Goal: Communication & Community: Connect with others

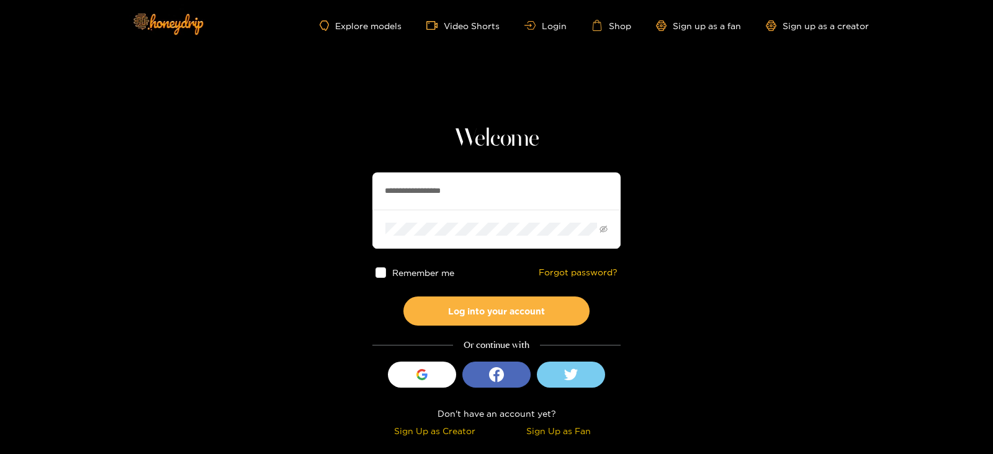
click at [798, 271] on section "**********" at bounding box center [496, 220] width 993 height 441
click at [428, 192] on input "**********" at bounding box center [496, 191] width 248 height 37
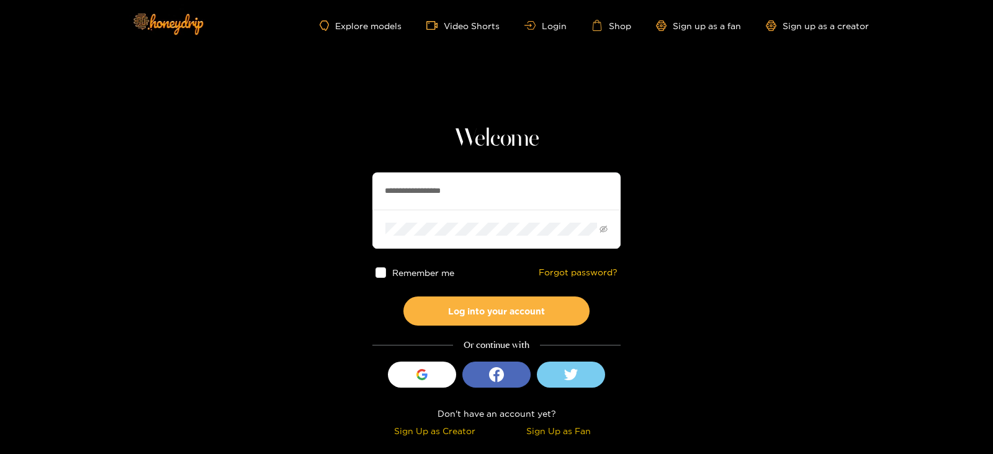
paste input "text"
type input "********"
click at [404, 297] on button "Log into your account" at bounding box center [497, 311] width 186 height 29
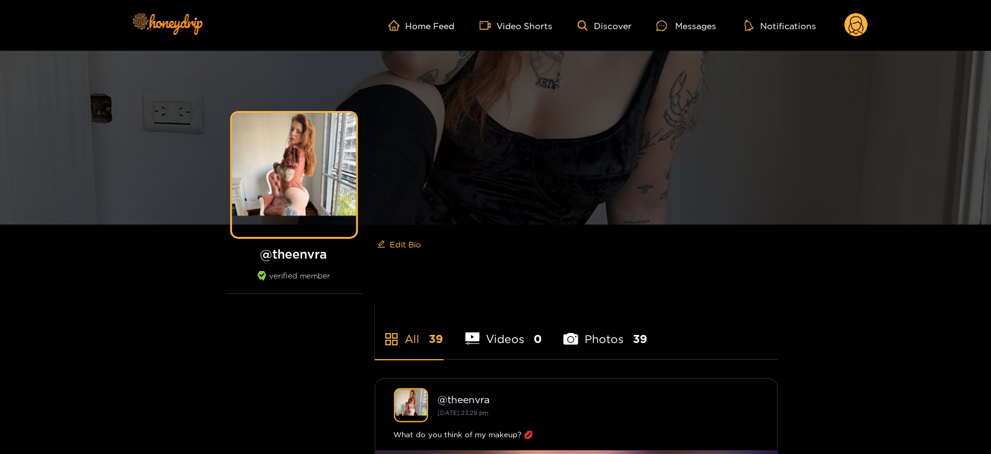
click at [703, 16] on ul "Home Feed Video Shorts Discover Messages Notifications" at bounding box center [629, 25] width 480 height 25
click at [868, 16] on icon at bounding box center [857, 25] width 24 height 25
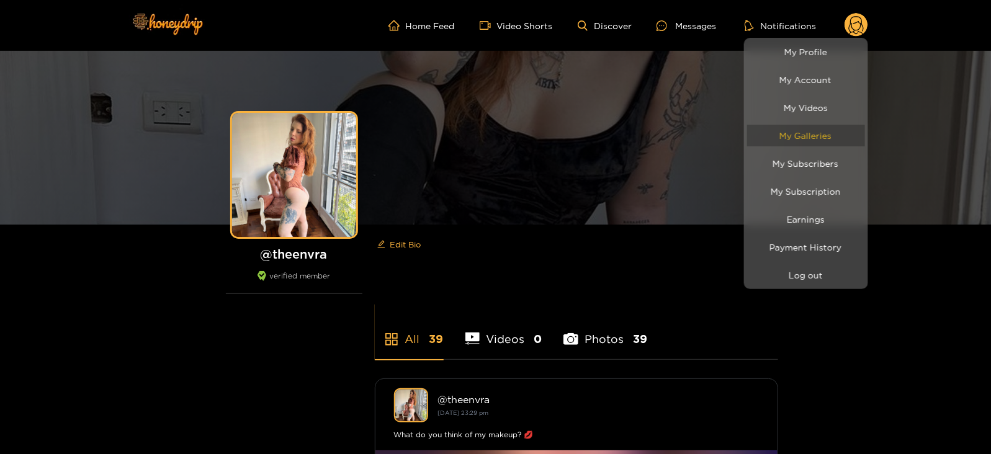
click at [790, 137] on link "My Galleries" at bounding box center [806, 136] width 118 height 22
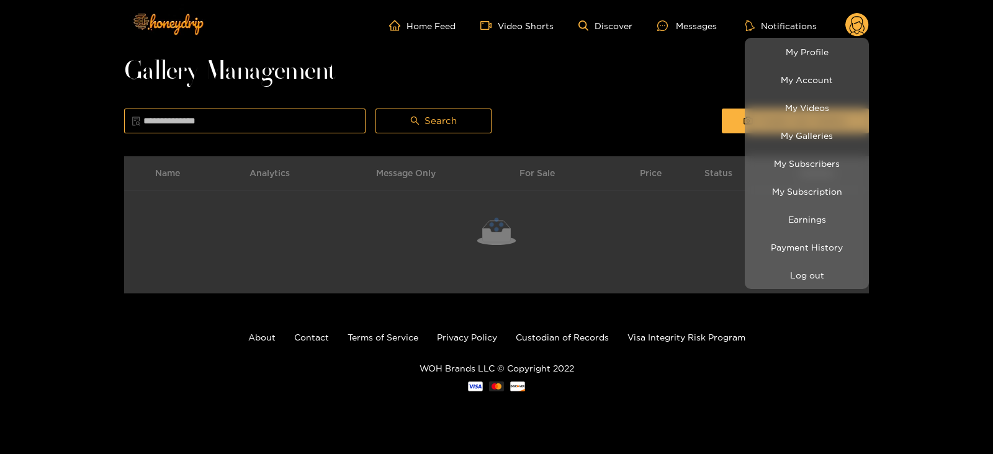
click at [679, 60] on div at bounding box center [496, 227] width 993 height 454
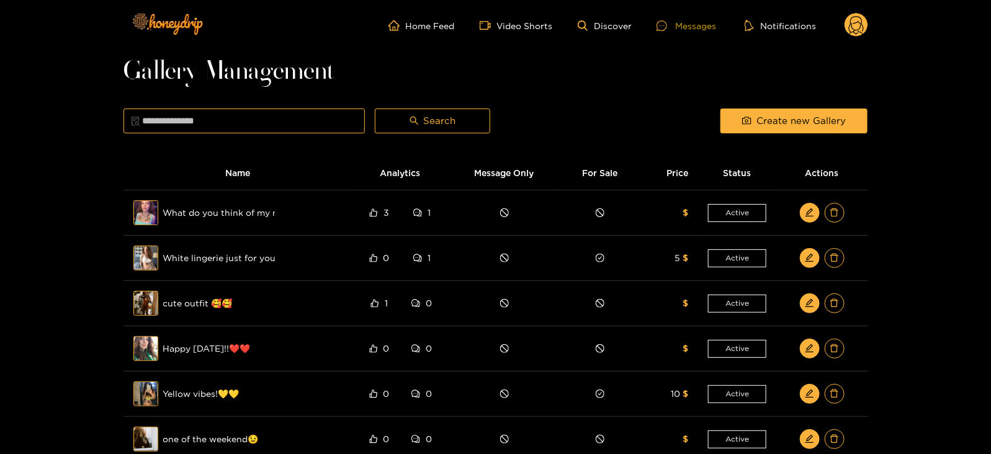
click at [678, 29] on div "Messages" at bounding box center [687, 26] width 60 height 14
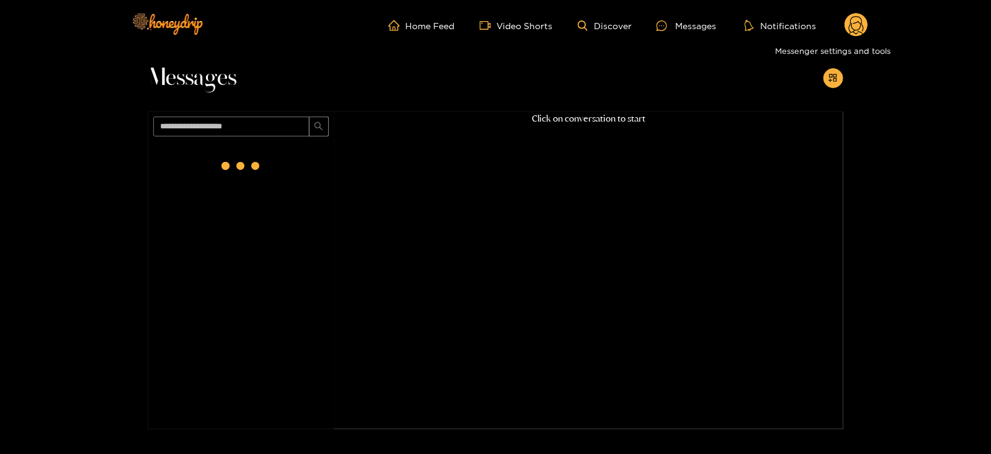
click at [852, 42] on div "Messenger settings and tools" at bounding box center [832, 51] width 125 height 20
click at [857, 37] on icon at bounding box center [857, 25] width 24 height 25
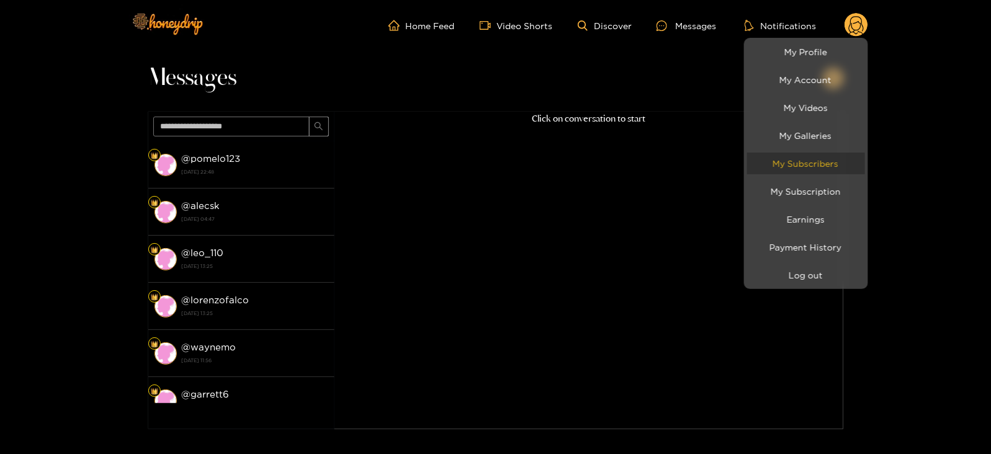
click at [778, 165] on link "My Subscribers" at bounding box center [806, 164] width 118 height 22
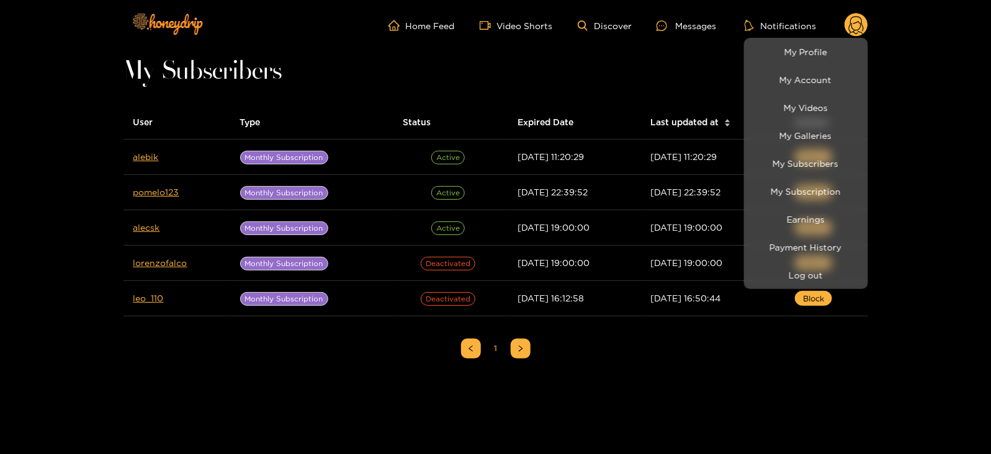
click at [145, 159] on div at bounding box center [495, 227] width 991 height 454
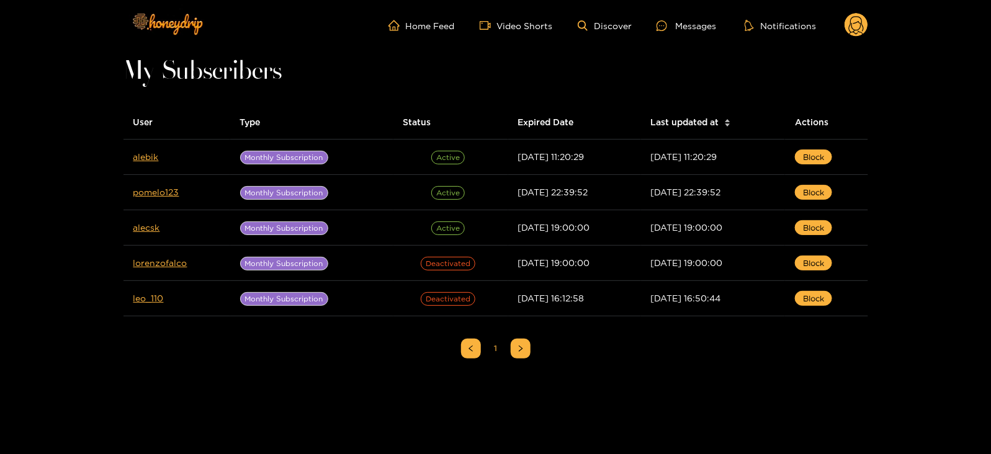
click at [145, 159] on link "alebik" at bounding box center [145, 156] width 25 height 9
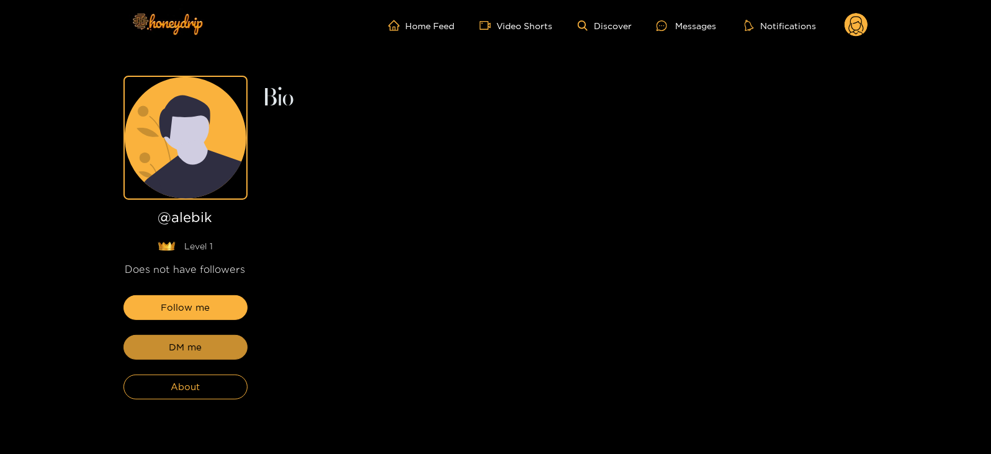
click at [172, 350] on span "DM me" at bounding box center [185, 347] width 33 height 15
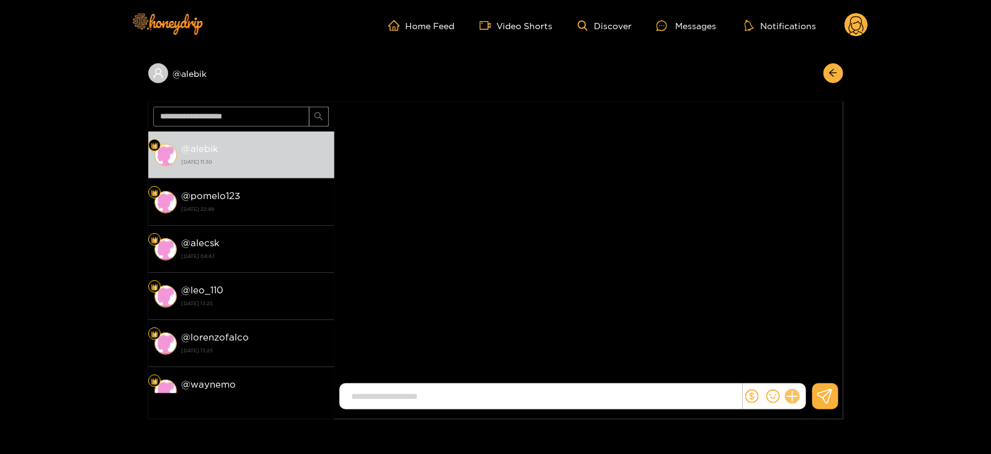
click at [792, 400] on icon at bounding box center [792, 397] width 14 height 14
click at [816, 368] on icon at bounding box center [816, 367] width 12 height 12
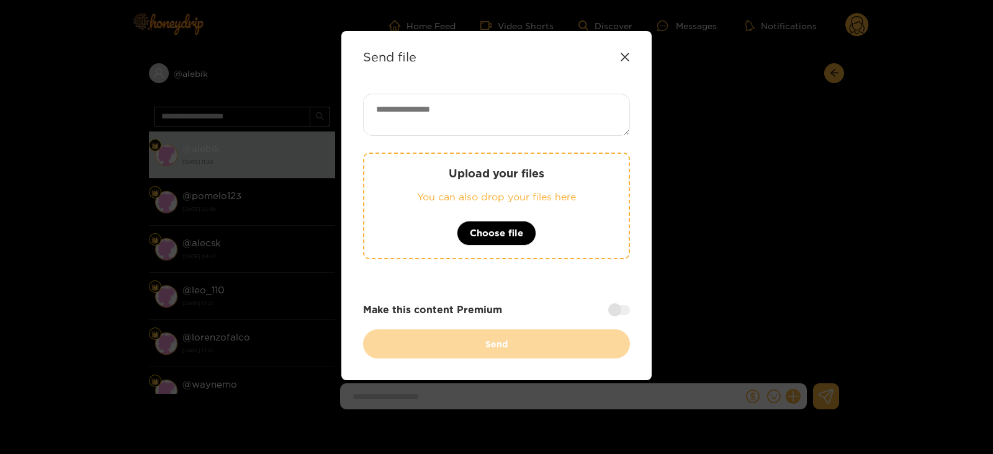
click at [459, 110] on textarea at bounding box center [496, 115] width 267 height 42
paste textarea "**********"
type textarea "**********"
click at [433, 169] on p "Upload your files" at bounding box center [496, 173] width 215 height 14
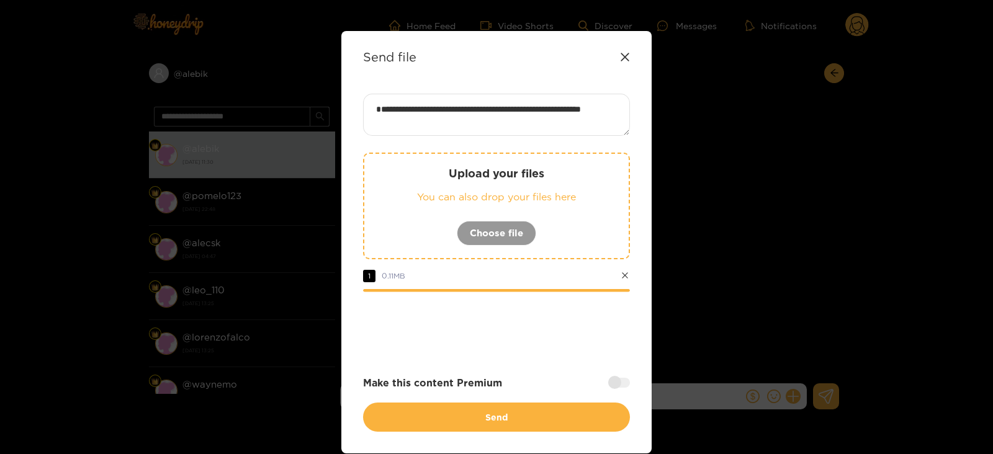
click at [625, 385] on div at bounding box center [619, 383] width 22 height 10
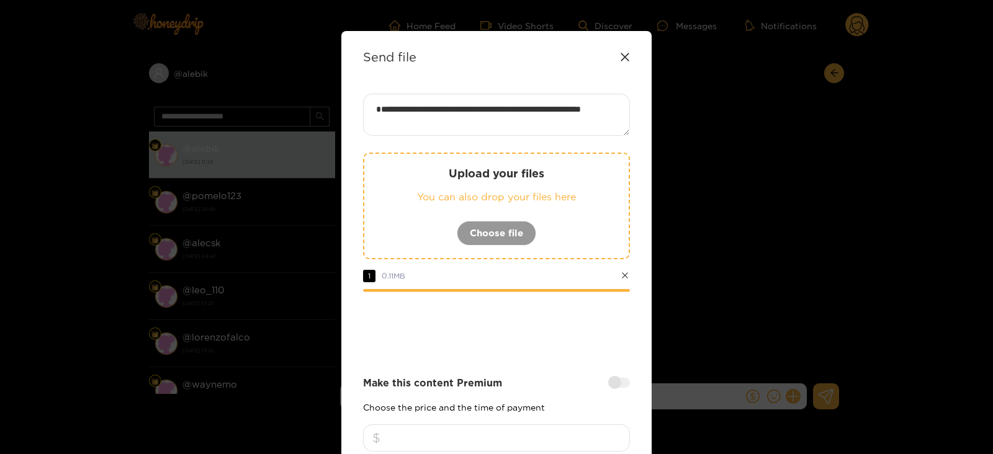
click at [557, 425] on input "number" at bounding box center [496, 438] width 267 height 27
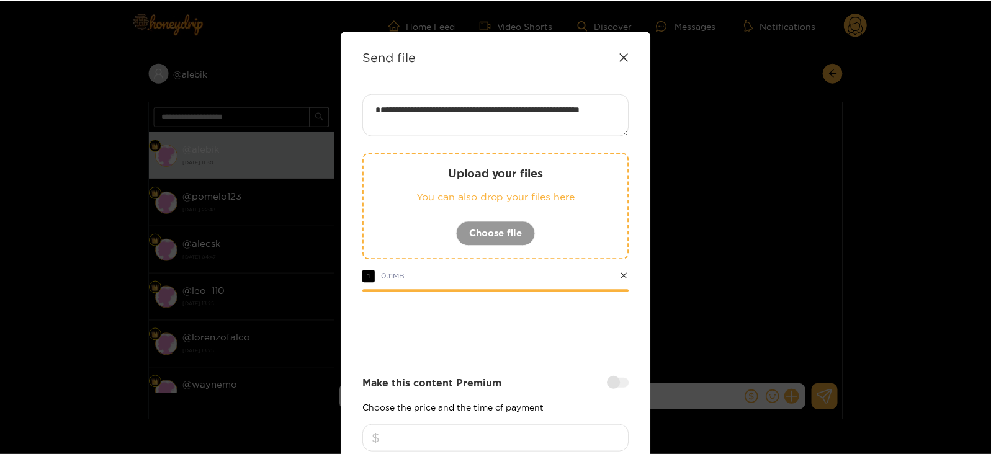
scroll to position [149, 0]
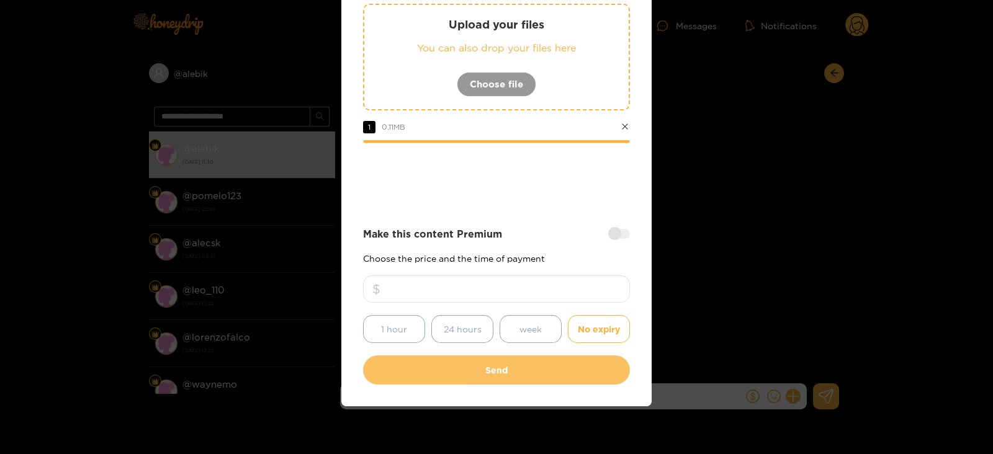
type input "**"
click at [466, 375] on button "Send" at bounding box center [496, 370] width 267 height 29
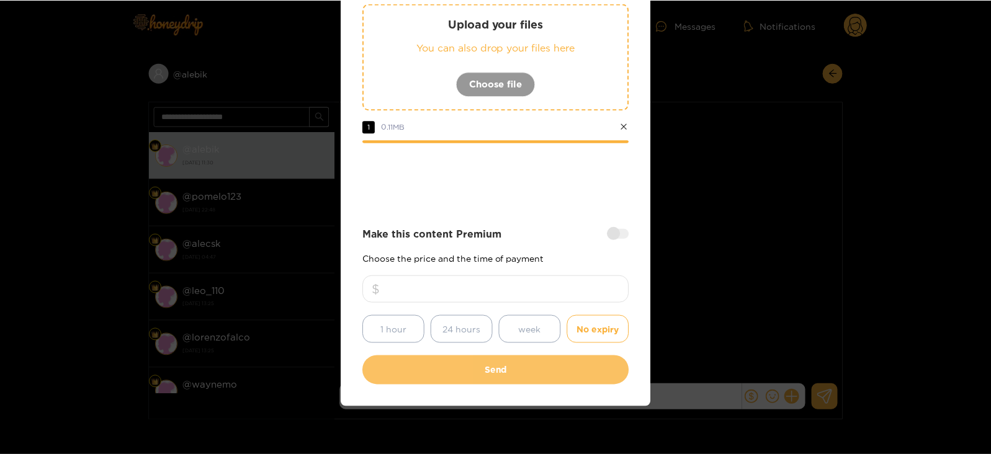
scroll to position [76, 0]
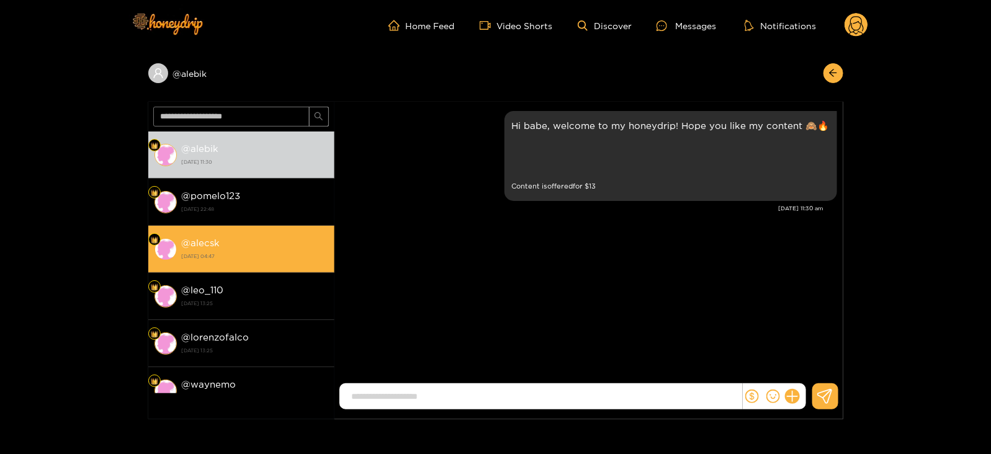
click at [278, 230] on li "@ alecsk [DATE] 04:47" at bounding box center [241, 249] width 186 height 47
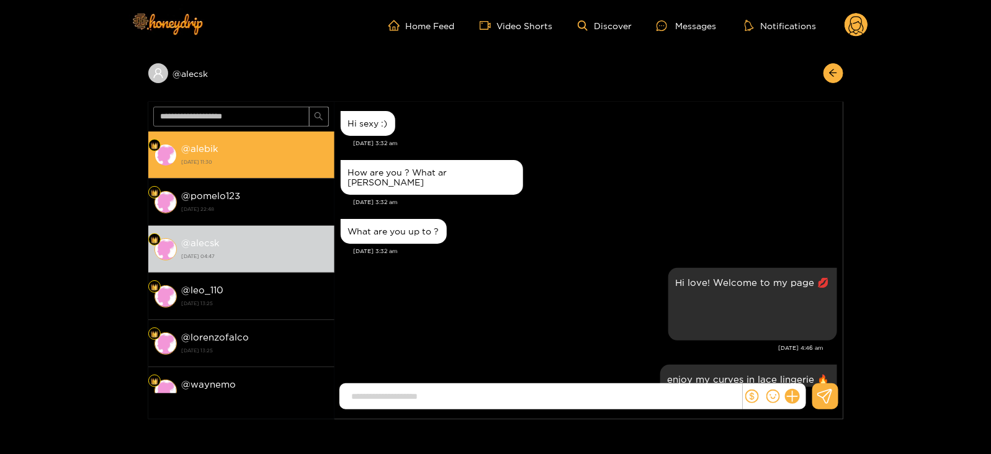
scroll to position [97, 0]
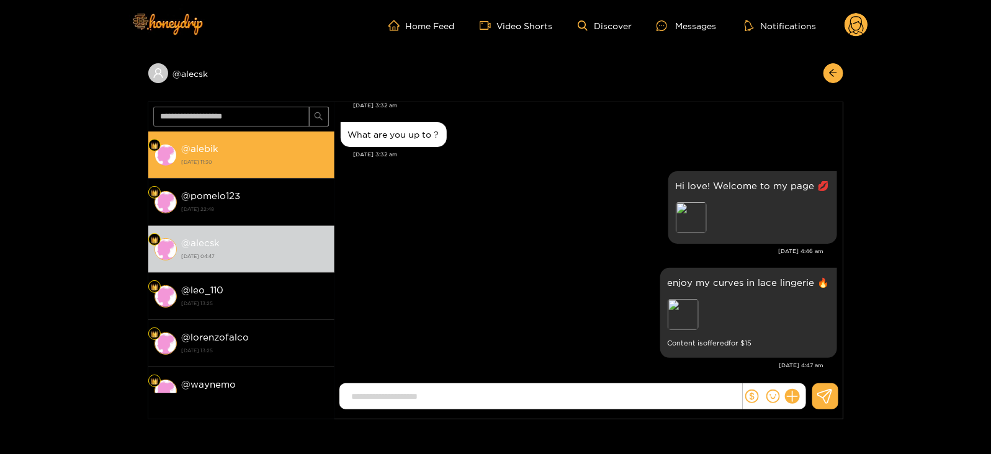
click at [256, 169] on li "@ alebik [DATE] 11:30" at bounding box center [241, 155] width 186 height 47
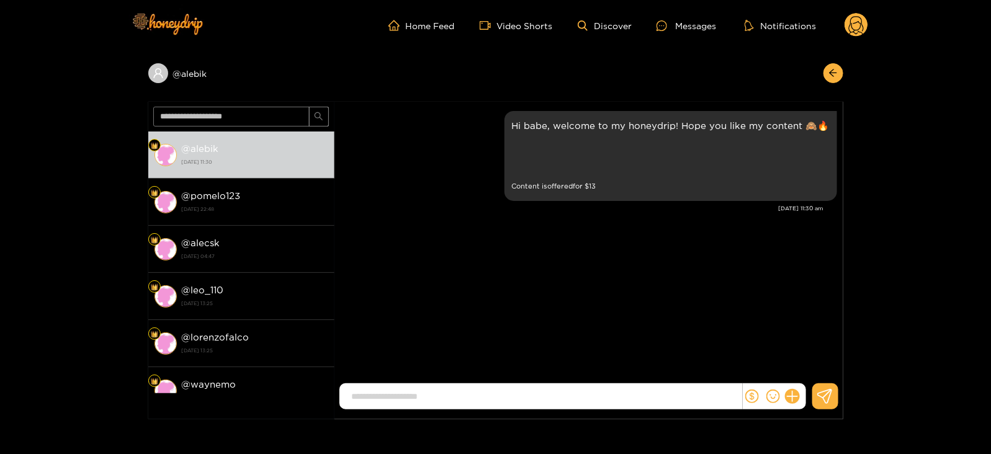
click at [863, 29] on icon at bounding box center [856, 27] width 15 height 22
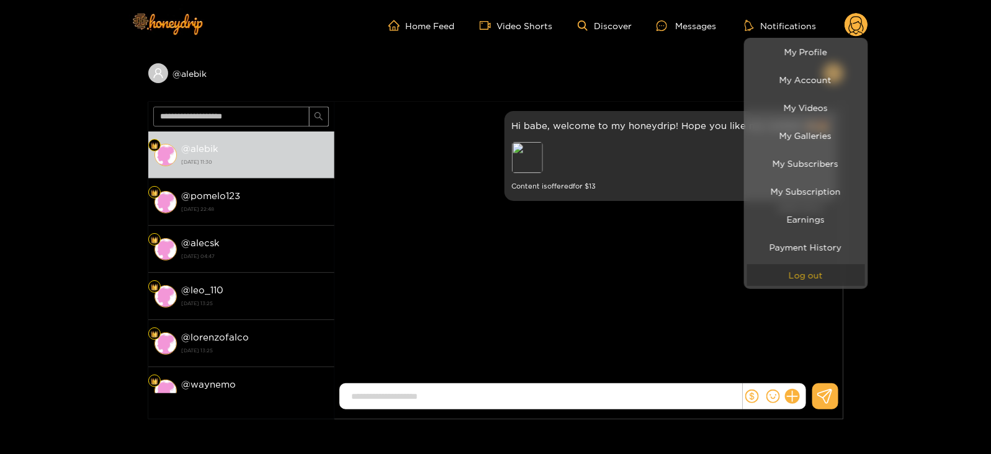
click at [767, 276] on button "Log out" at bounding box center [806, 275] width 118 height 22
